Goal: Check status: Check status

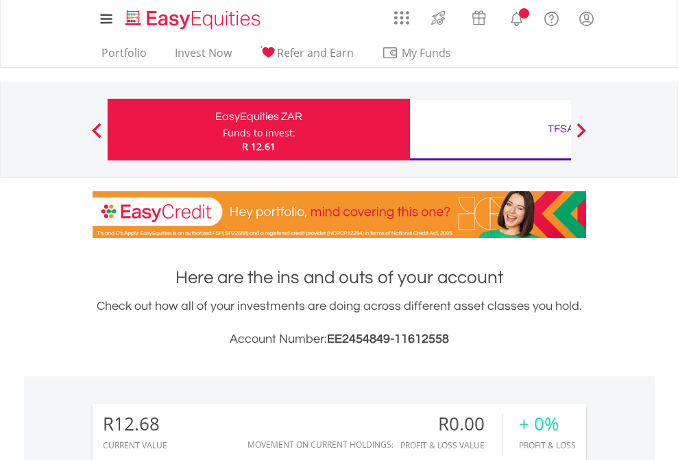
scroll to position [132, 215]
click at [223, 130] on div "Funds to invest:" at bounding box center [259, 133] width 73 height 14
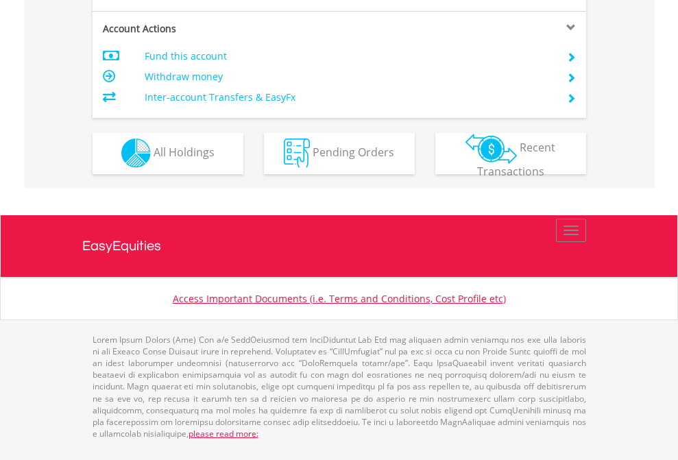
scroll to position [1283, 0]
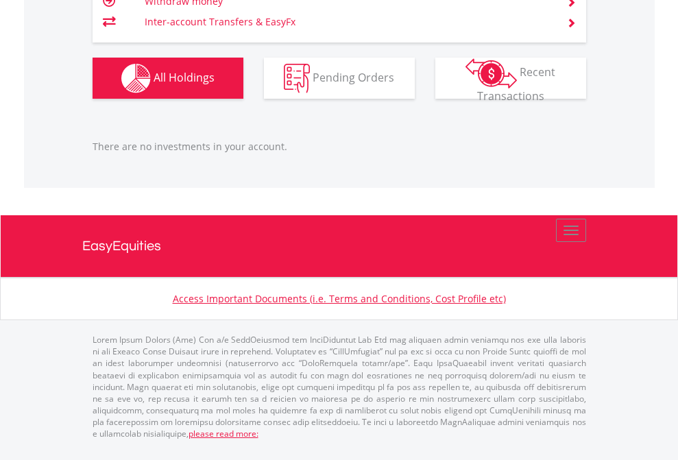
scroll to position [1390, 0]
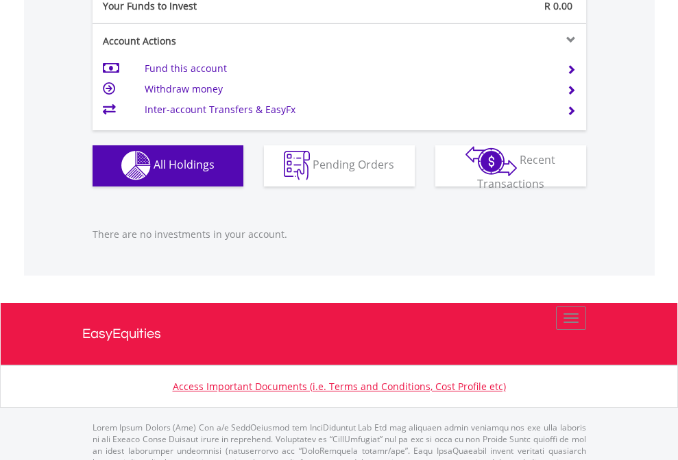
scroll to position [1358, 0]
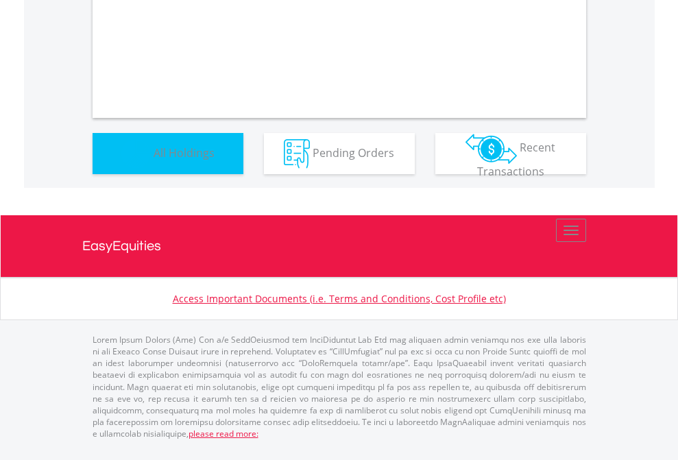
click at [154, 160] on span "All Holdings" at bounding box center [184, 152] width 61 height 15
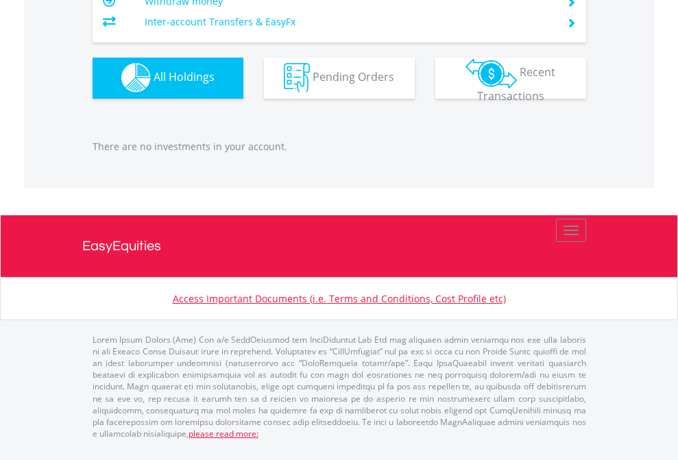
scroll to position [132, 215]
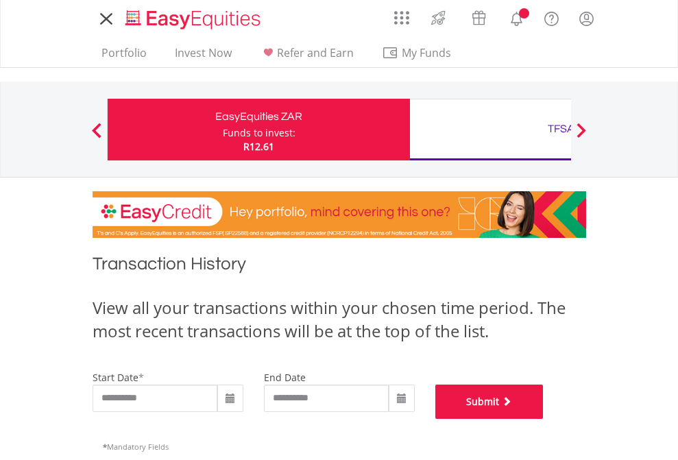
click at [544, 419] on button "Submit" at bounding box center [490, 402] width 108 height 34
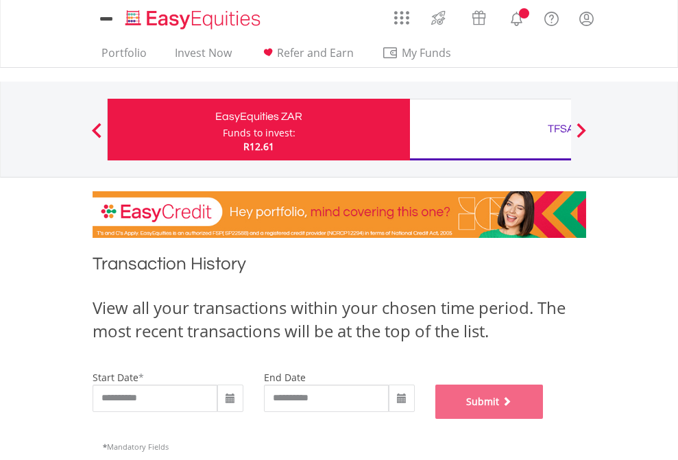
scroll to position [556, 0]
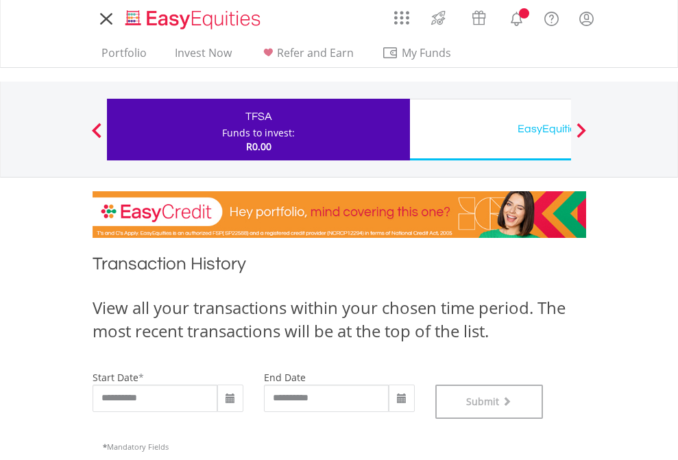
scroll to position [556, 0]
click at [490, 130] on div "EasyEquities USD" at bounding box center [561, 128] width 286 height 19
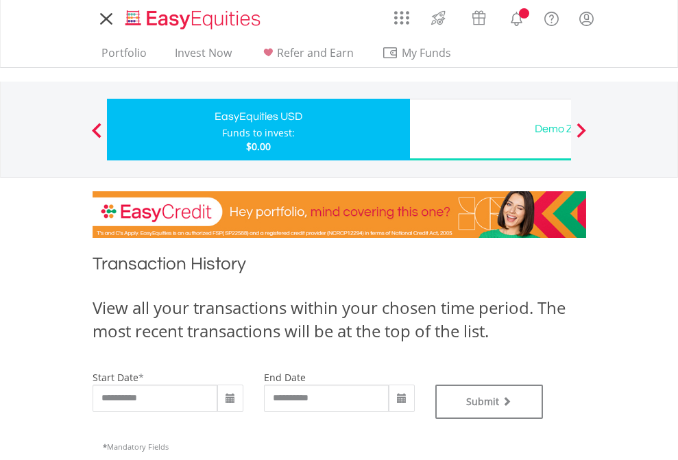
type input "**********"
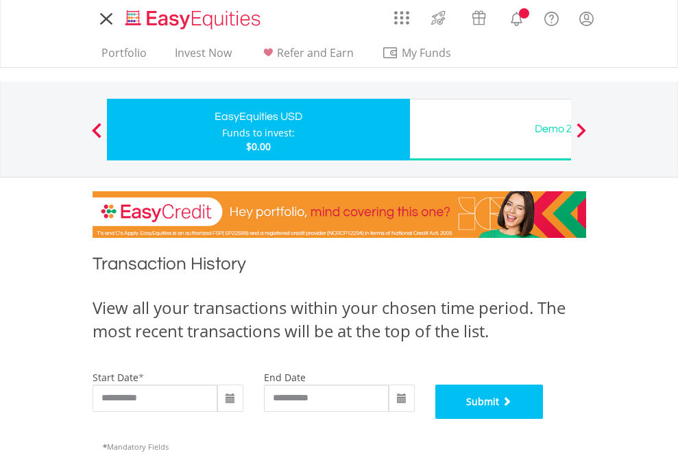
click at [544, 419] on button "Submit" at bounding box center [490, 402] width 108 height 34
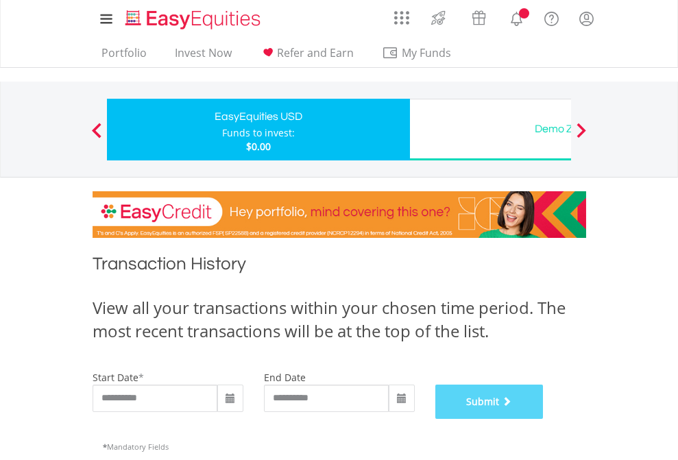
scroll to position [556, 0]
